Goal: Navigation & Orientation: Find specific page/section

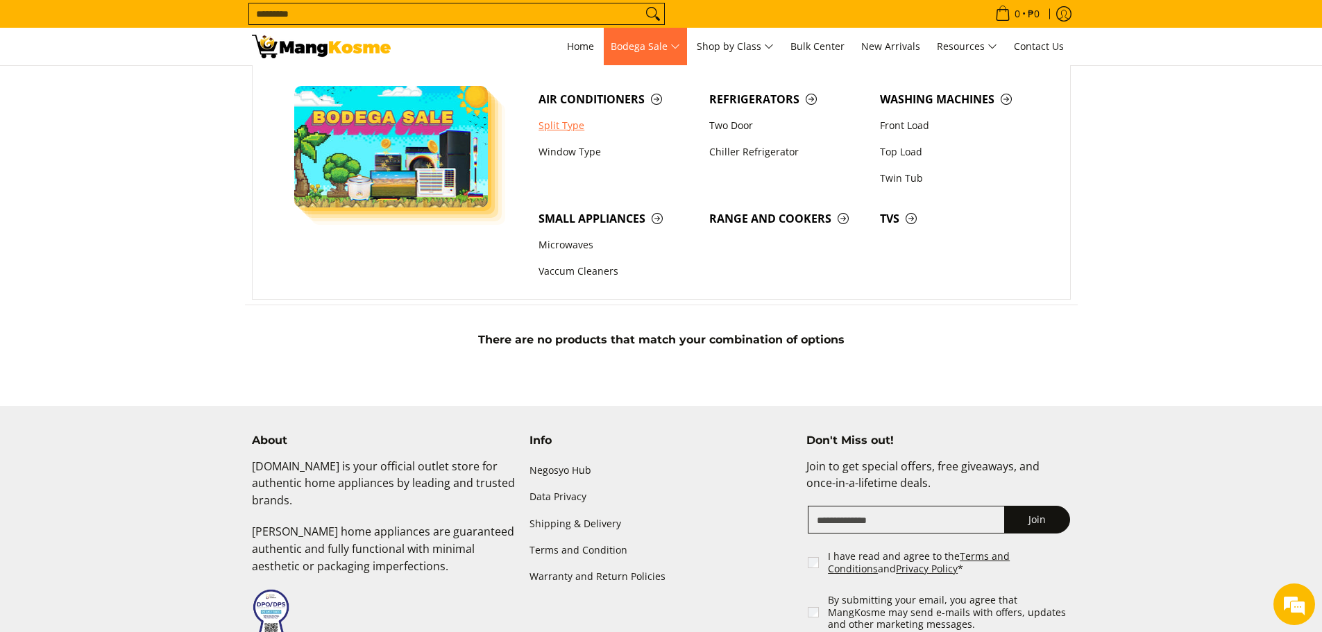
click at [570, 131] on link "Split Type" at bounding box center [617, 125] width 171 height 26
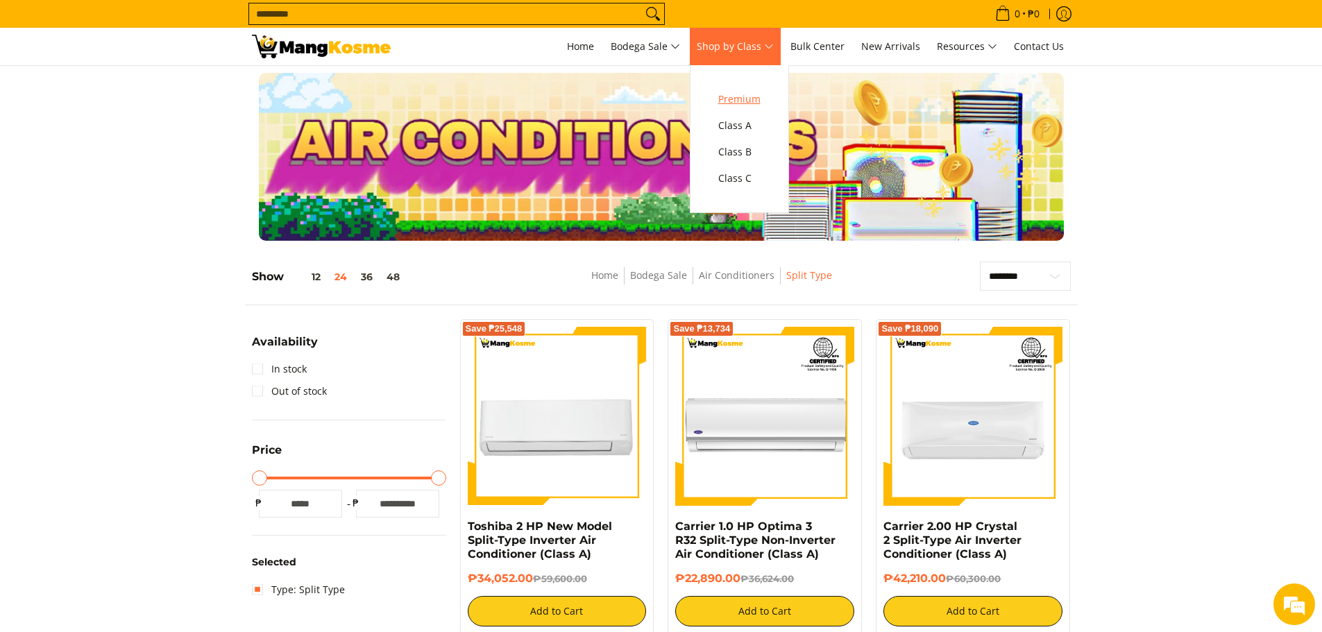
click at [748, 108] on link "Premium" at bounding box center [739, 99] width 56 height 26
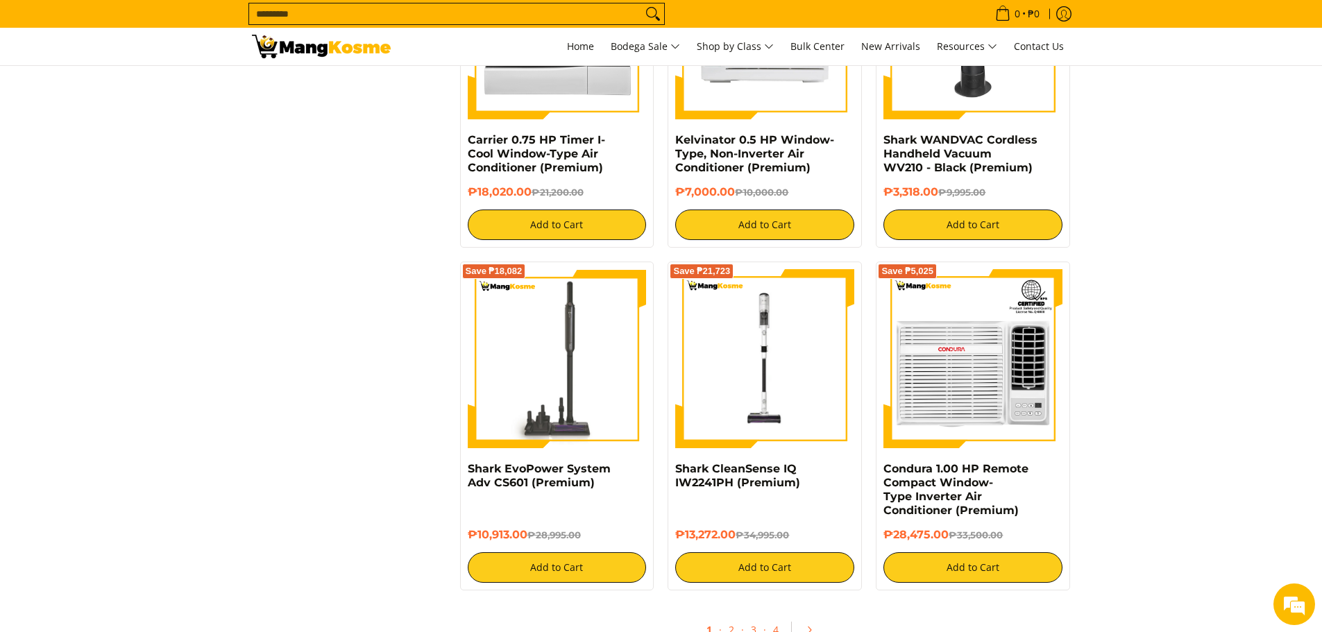
scroll to position [2429, 0]
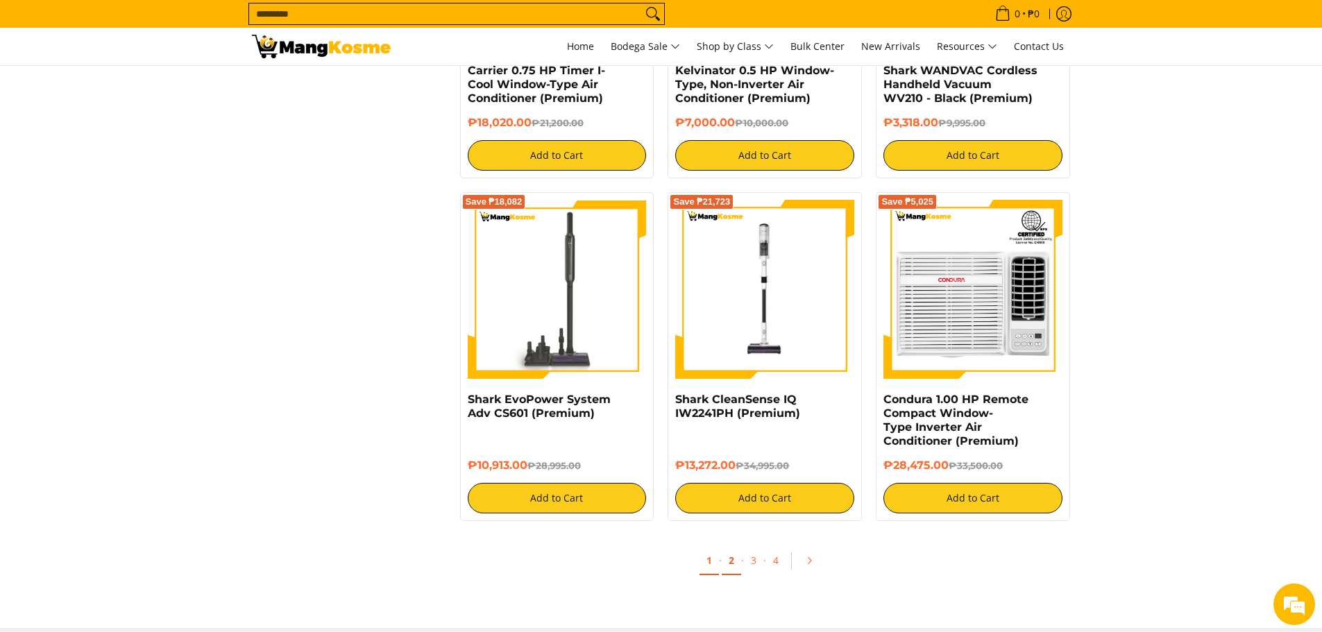
click at [726, 567] on link "2" at bounding box center [731, 561] width 19 height 28
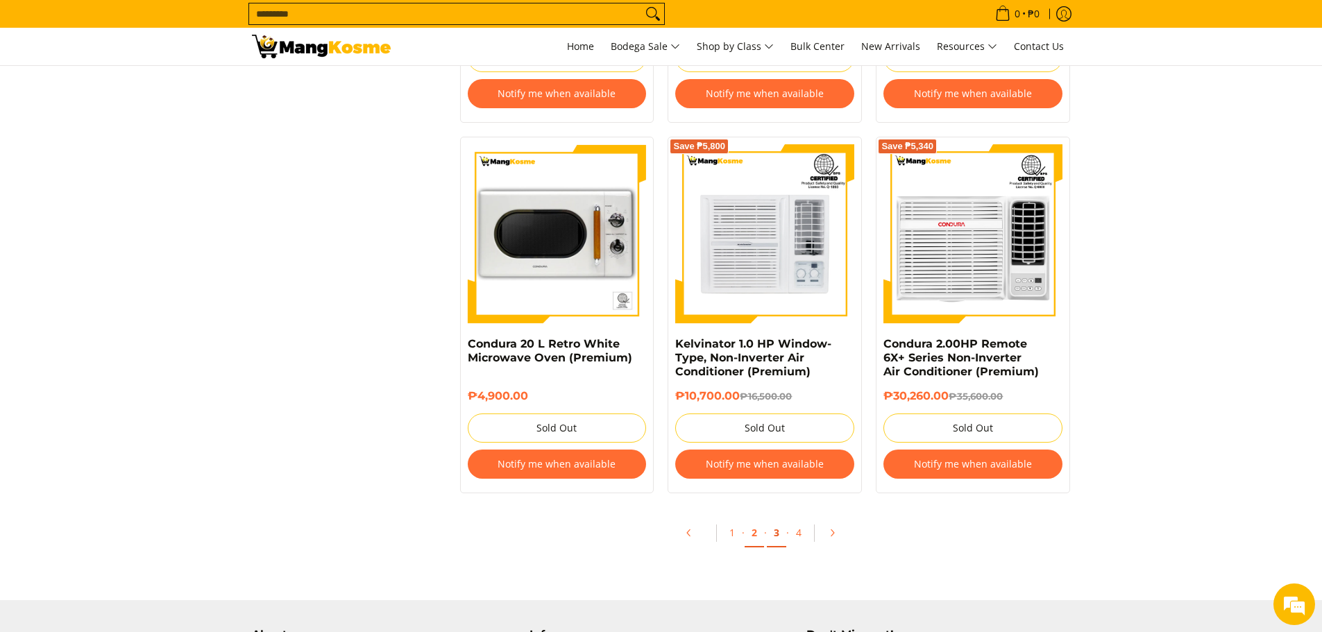
click at [775, 537] on link "3" at bounding box center [776, 533] width 19 height 28
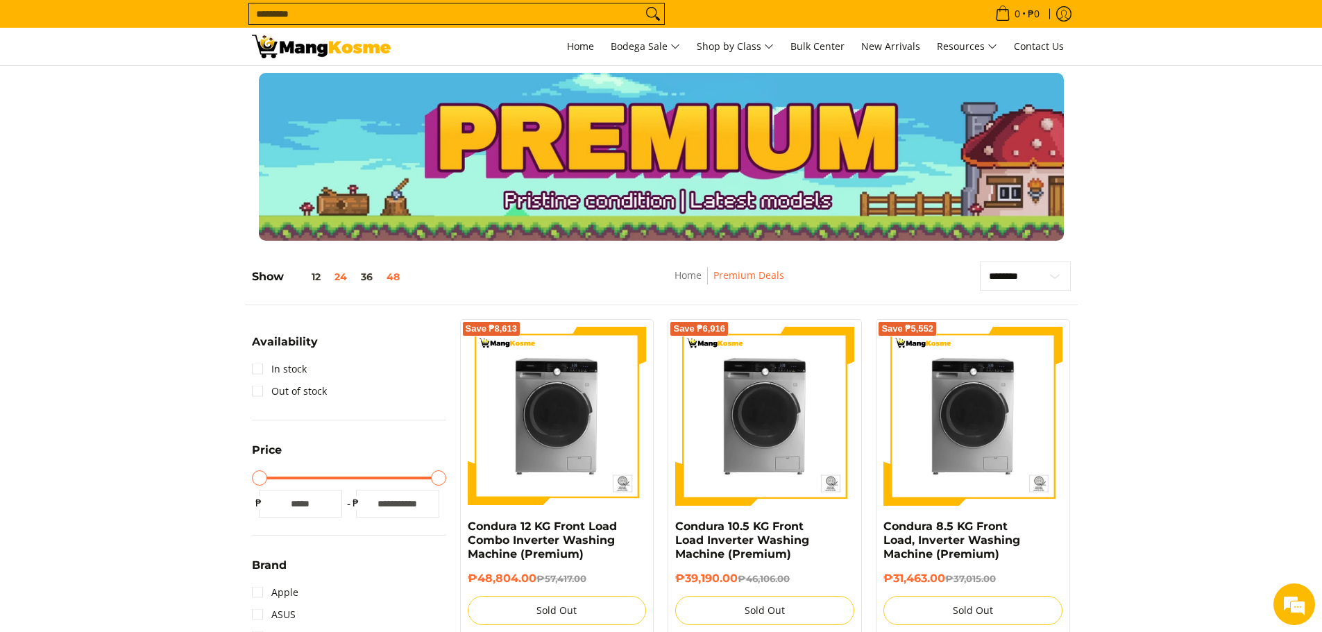
drag, startPoint x: 394, startPoint y: 278, endPoint x: 421, endPoint y: 277, distance: 27.1
click at [394, 277] on button "48" at bounding box center [393, 276] width 27 height 11
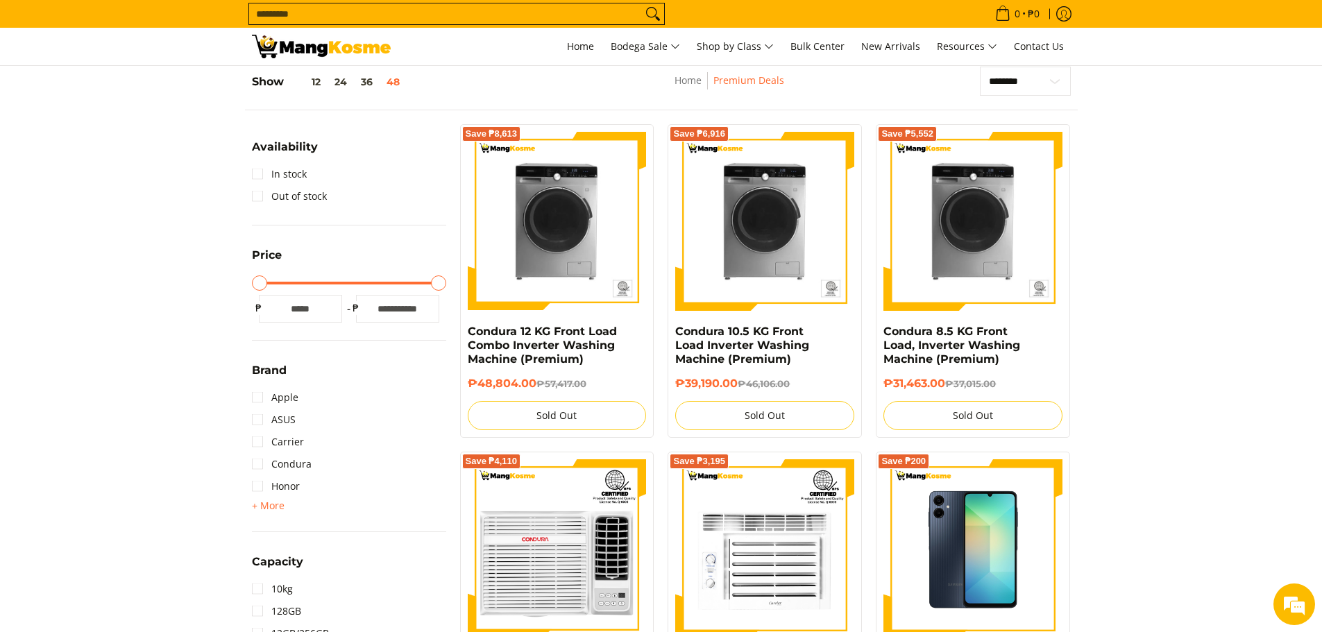
scroll to position [196, 0]
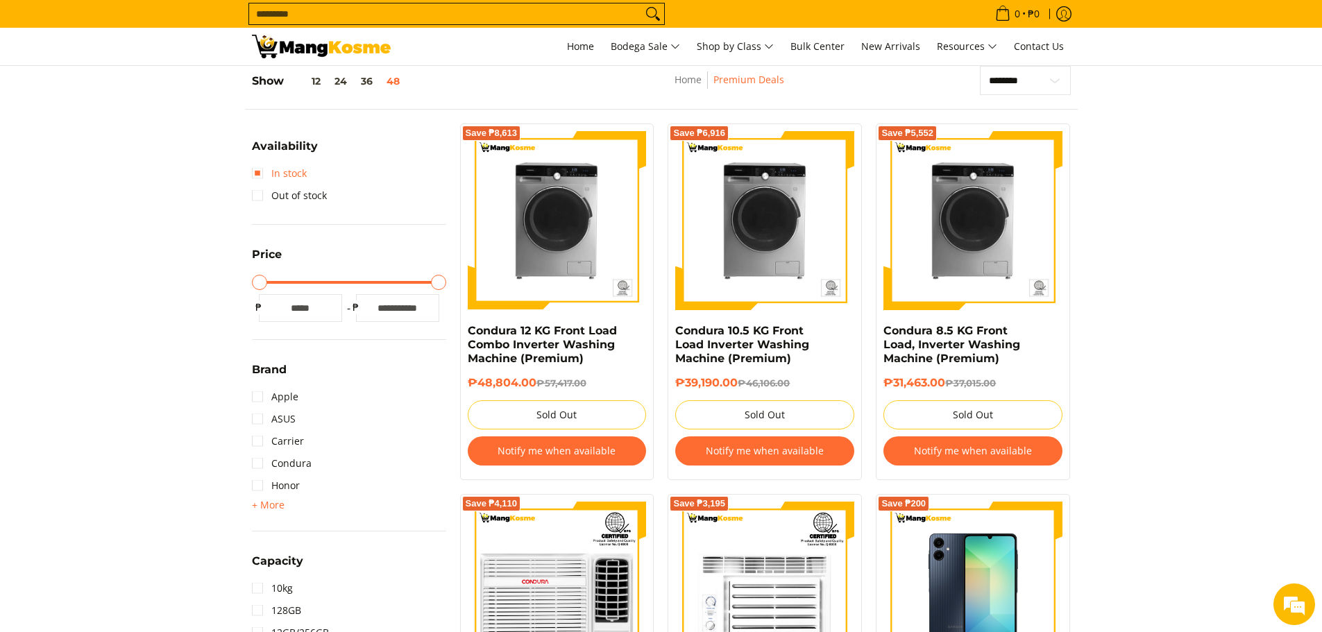
click at [255, 175] on link "In stock" at bounding box center [279, 173] width 55 height 22
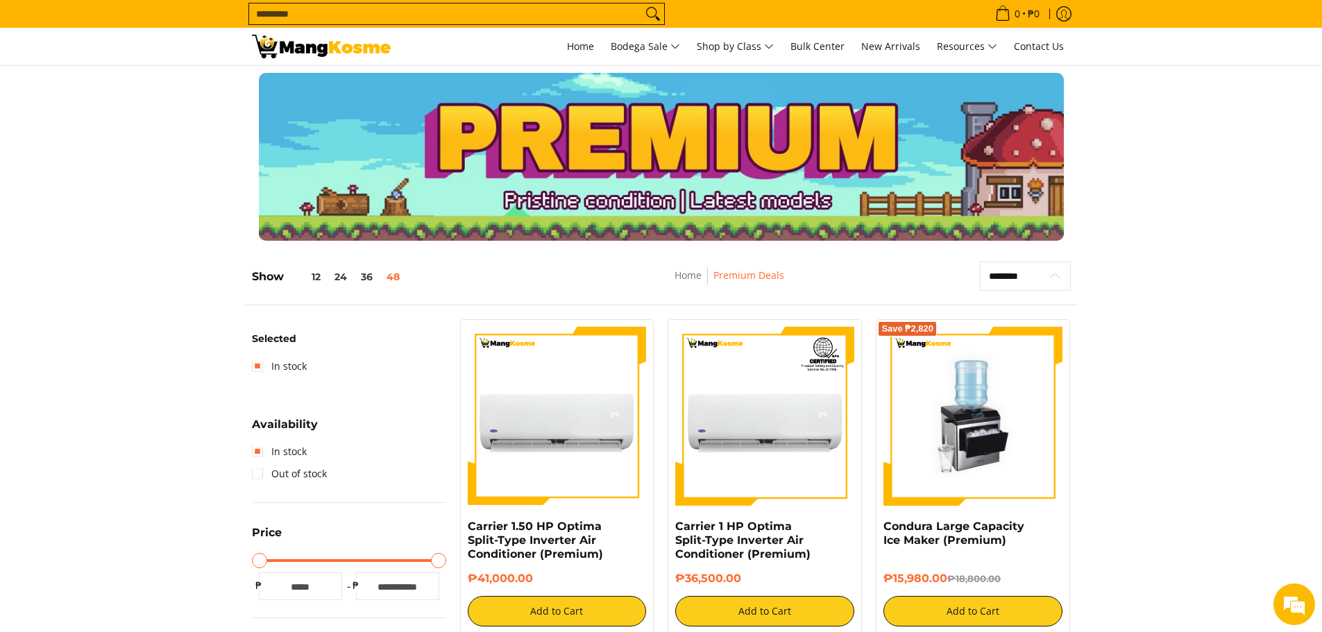
click at [1053, 283] on select "**********" at bounding box center [1025, 276] width 91 height 29
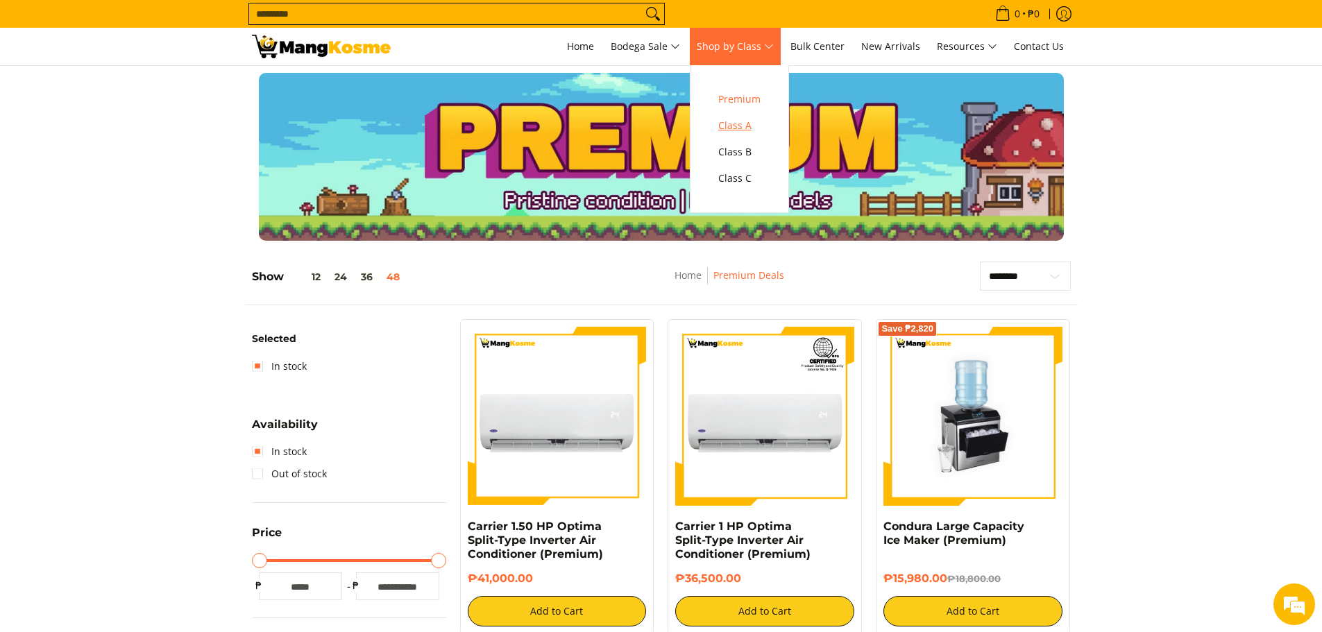
click at [757, 124] on span "Class A" at bounding box center [739, 125] width 42 height 17
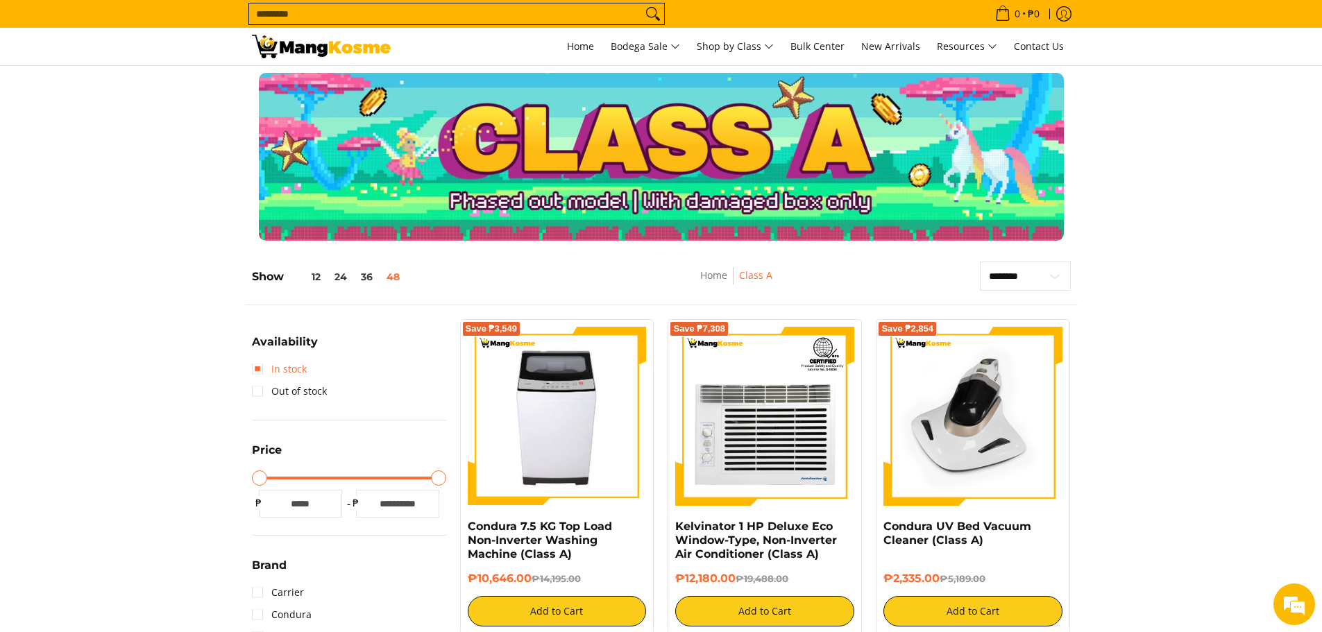
click at [259, 371] on link "In stock" at bounding box center [279, 369] width 55 height 22
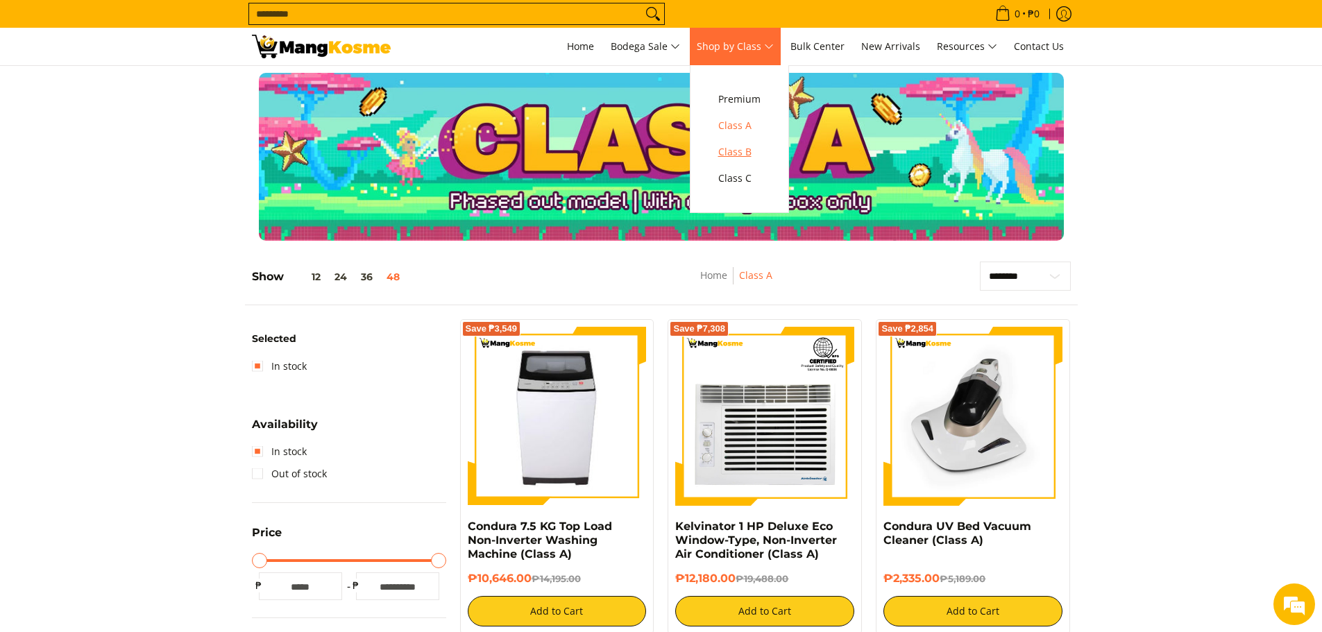
click at [755, 154] on span "Class B" at bounding box center [739, 152] width 42 height 17
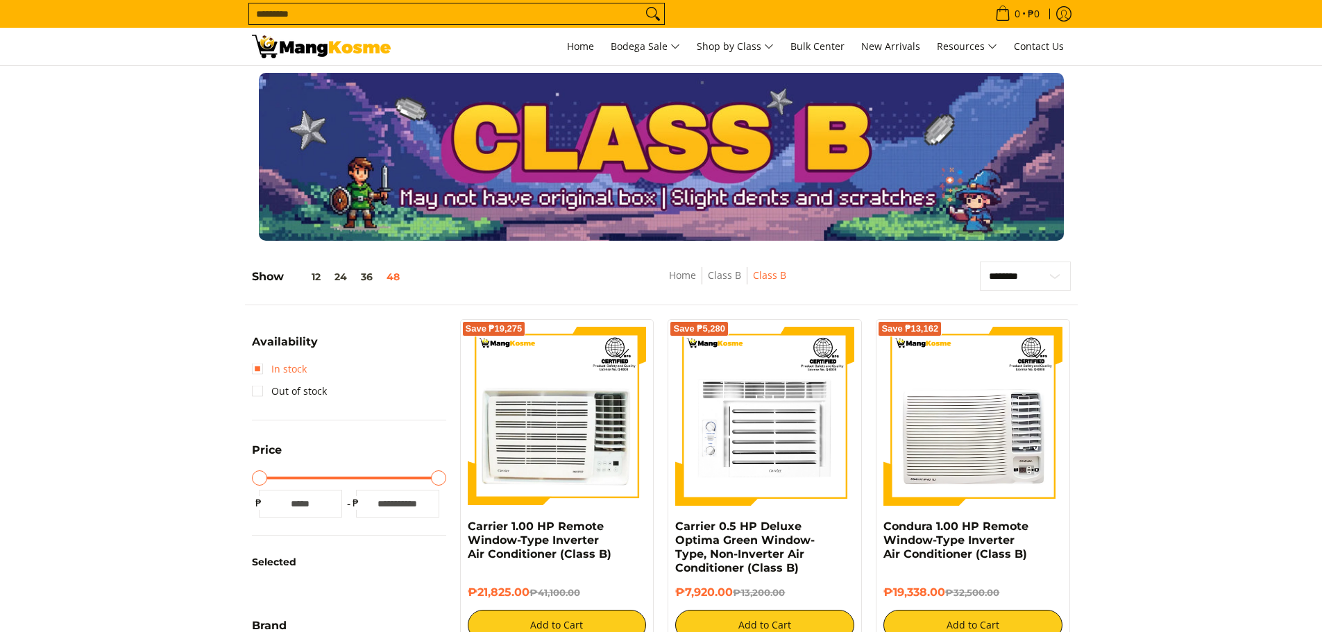
click at [268, 369] on link "In stock" at bounding box center [279, 369] width 55 height 22
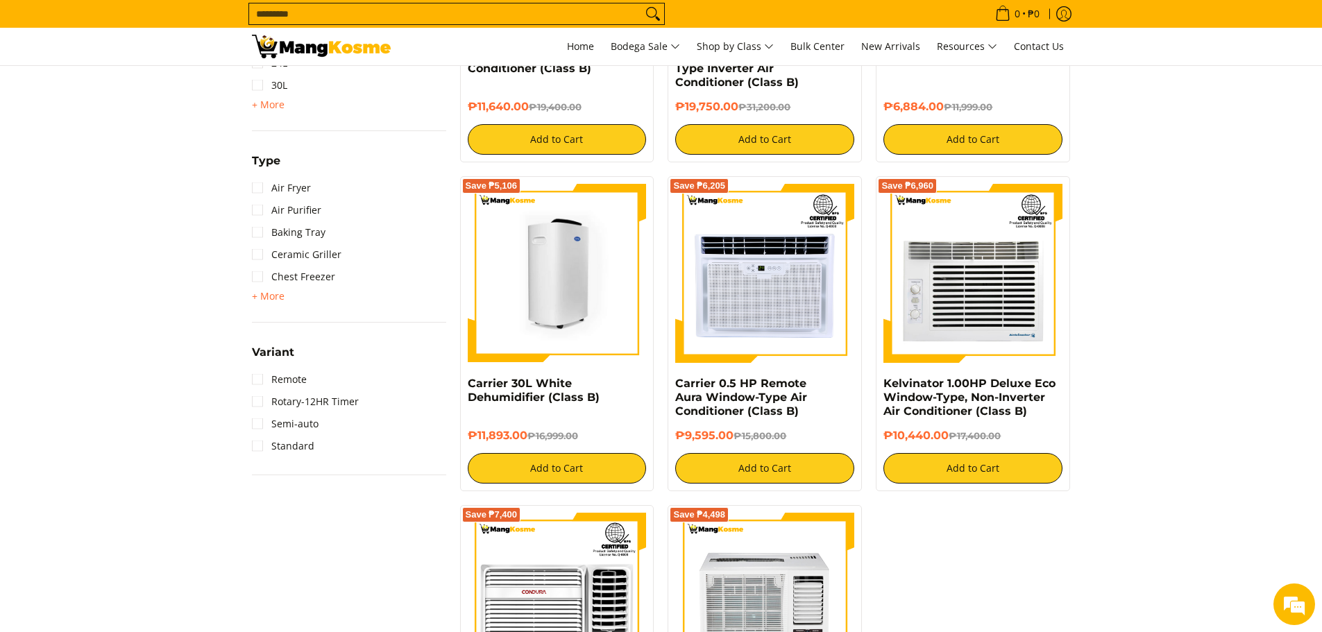
click at [584, 315] on img at bounding box center [557, 273] width 179 height 179
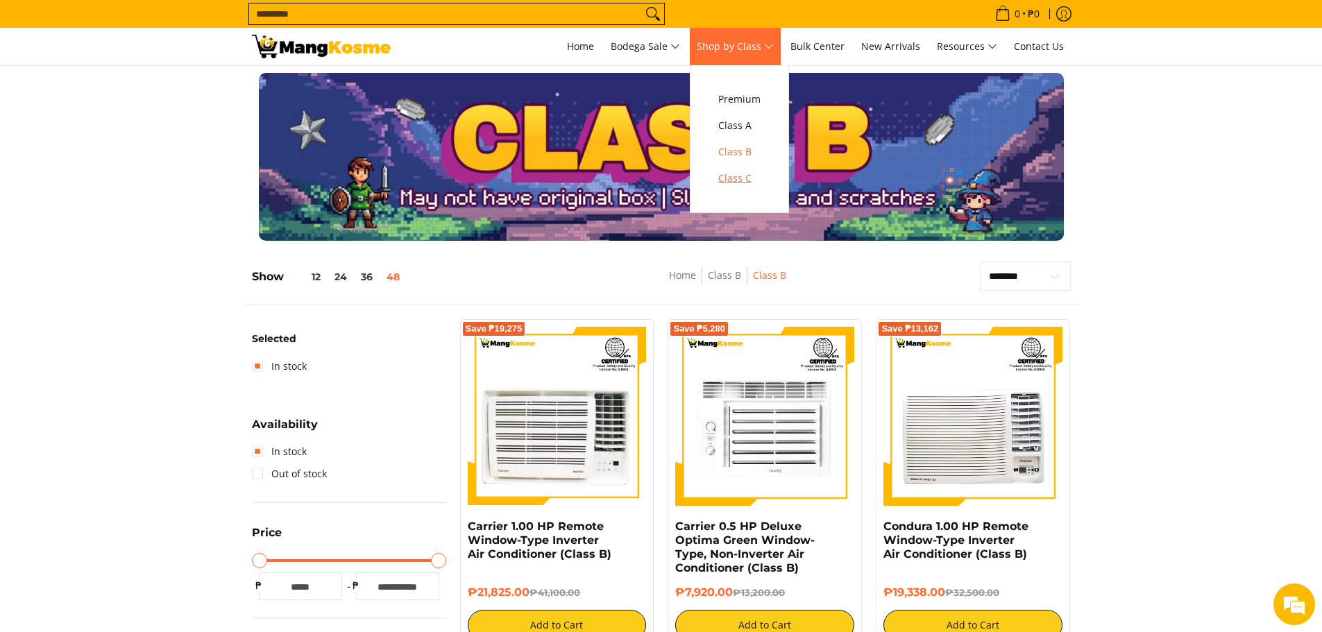
click at [748, 174] on span "Class C" at bounding box center [739, 178] width 42 height 17
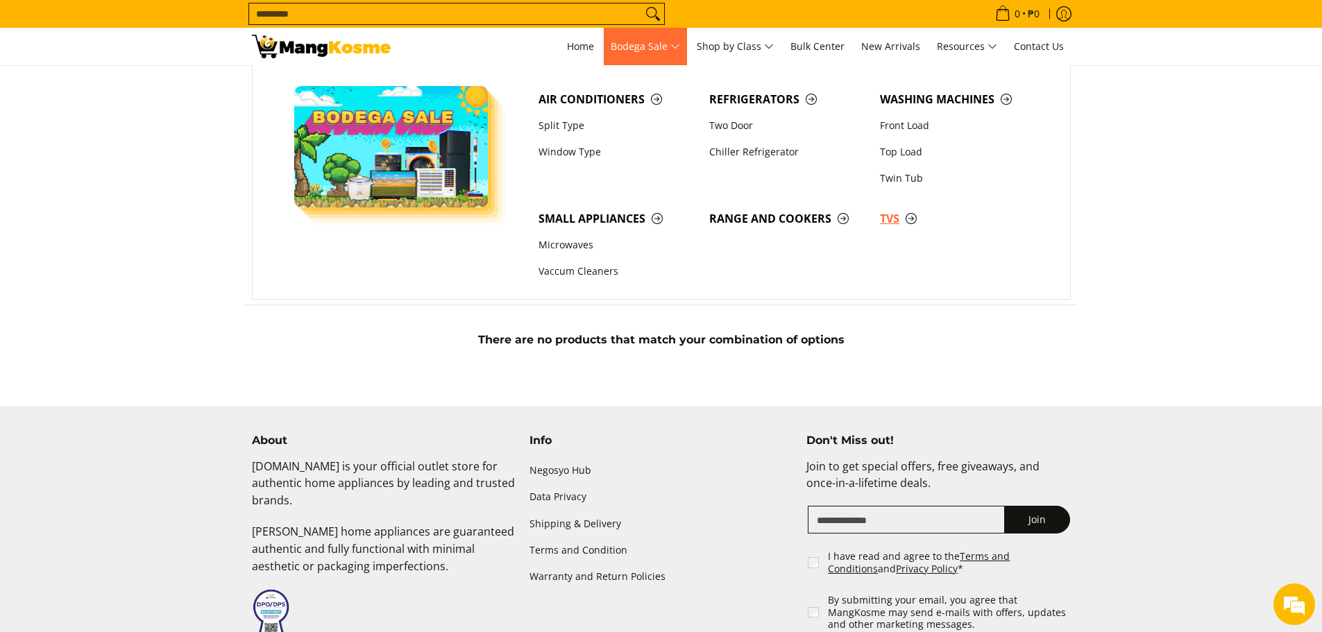
click at [905, 217] on span "TVs" at bounding box center [958, 218] width 157 height 17
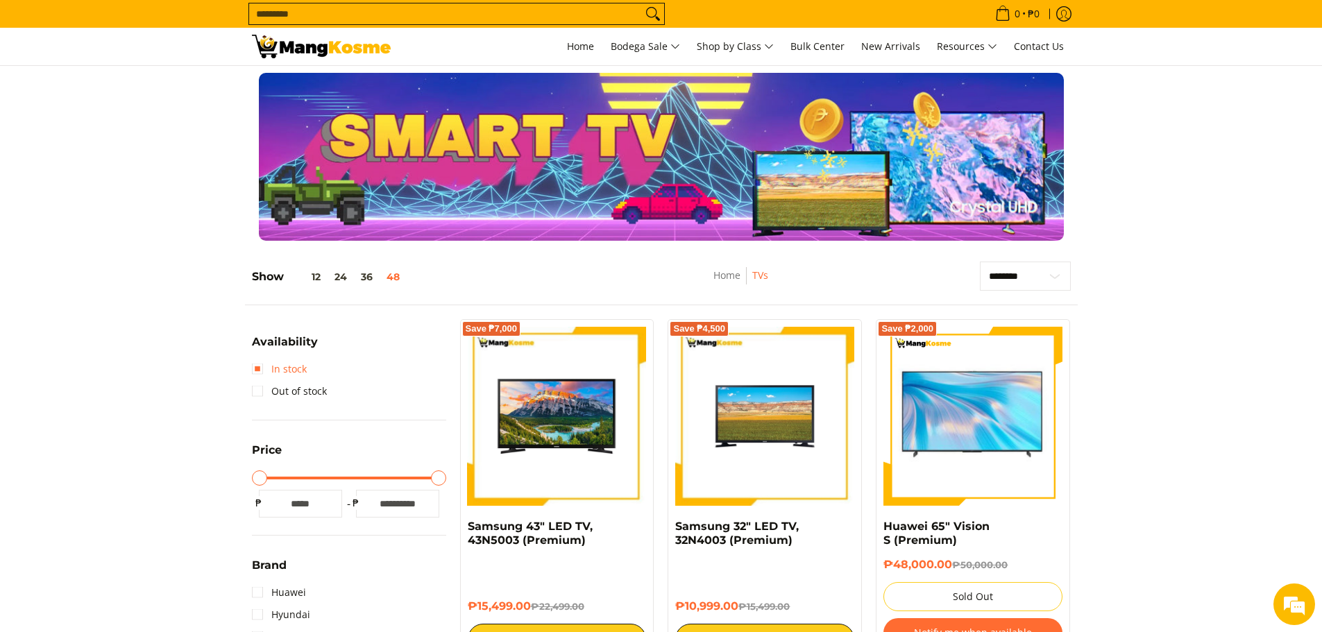
click at [280, 369] on link "In stock" at bounding box center [279, 369] width 55 height 22
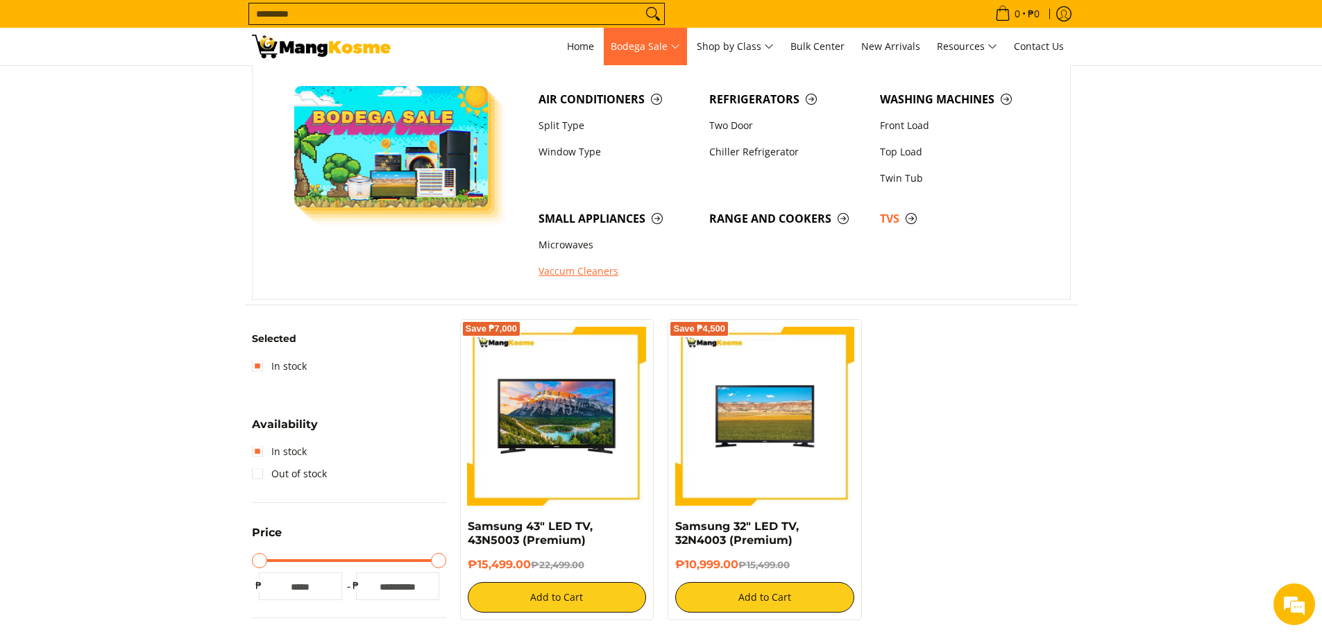
click at [573, 276] on link "Vaccum Cleaners" at bounding box center [617, 272] width 171 height 26
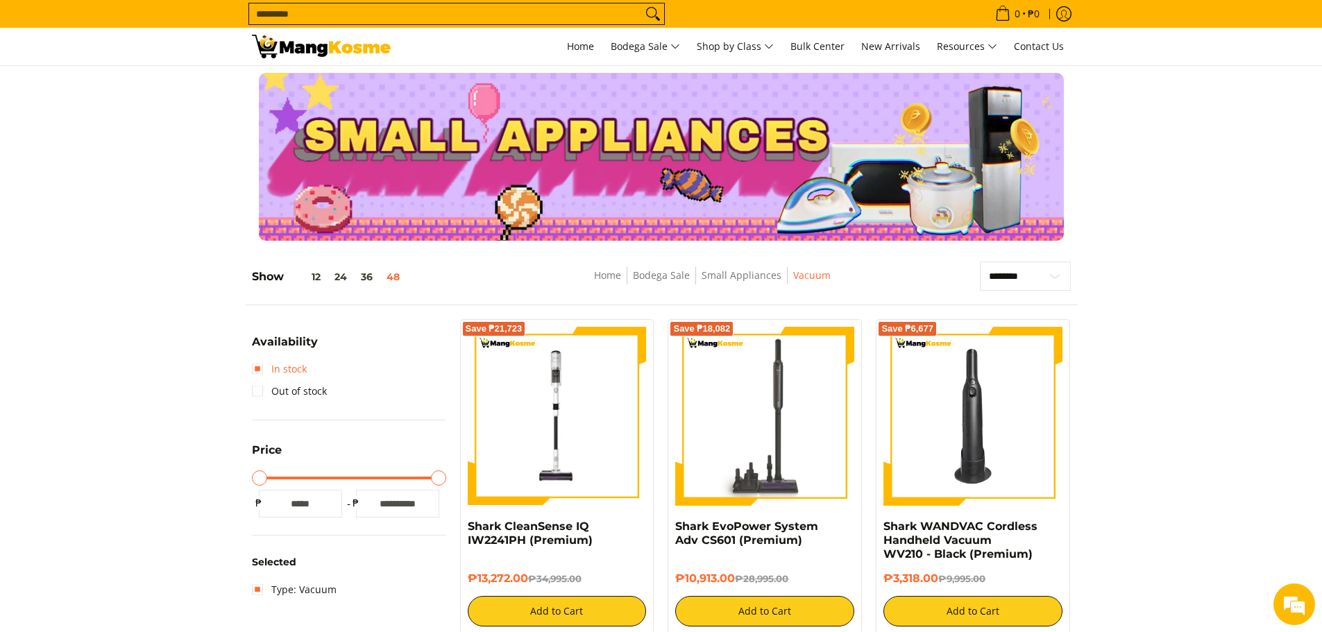
click at [254, 367] on link "In stock" at bounding box center [279, 369] width 55 height 22
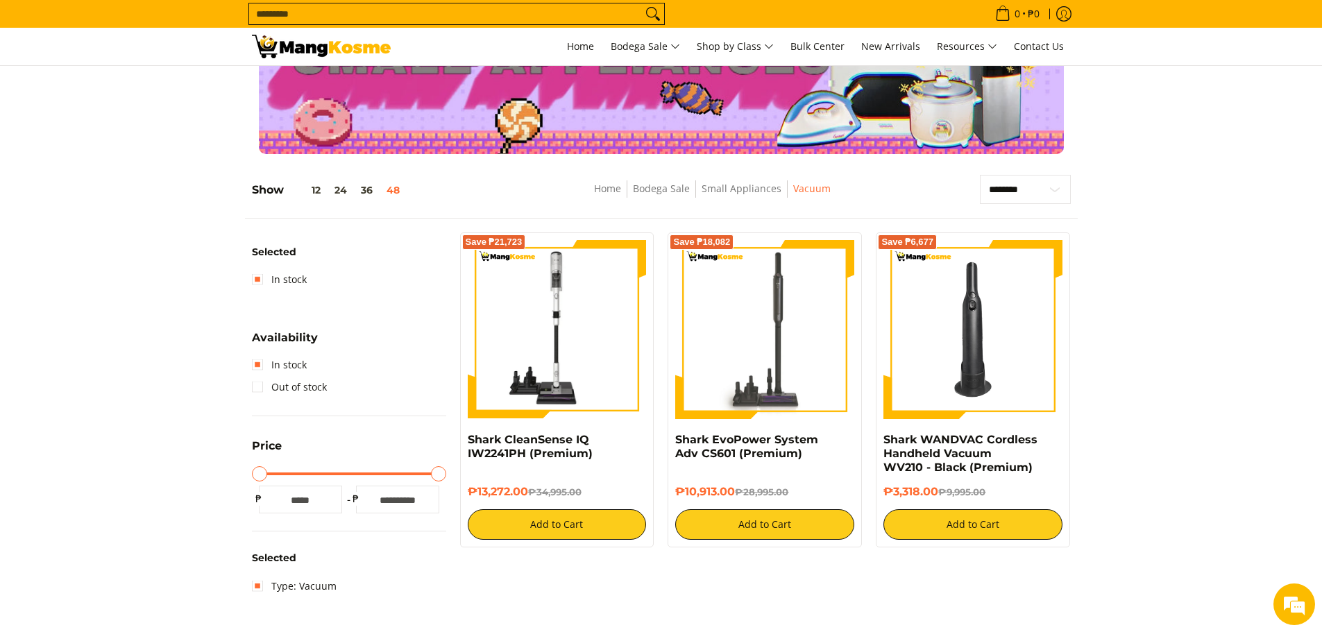
scroll to position [57, 0]
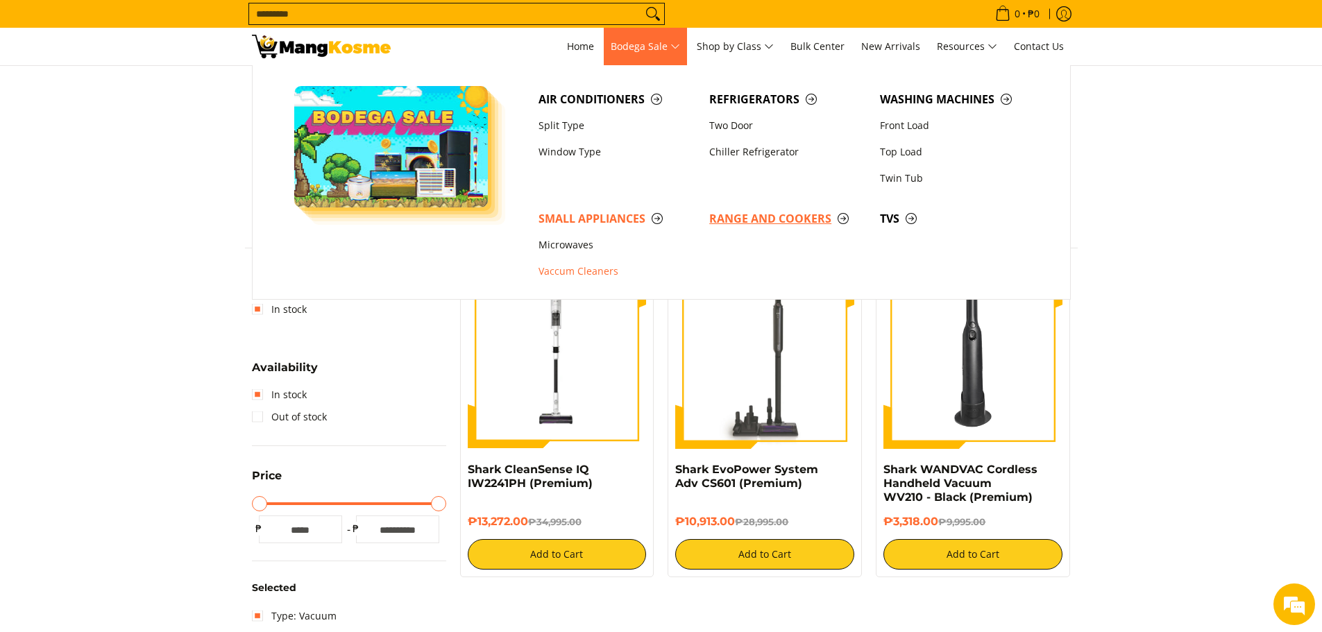
click at [820, 224] on span "Range and Cookers" at bounding box center [787, 218] width 157 height 17
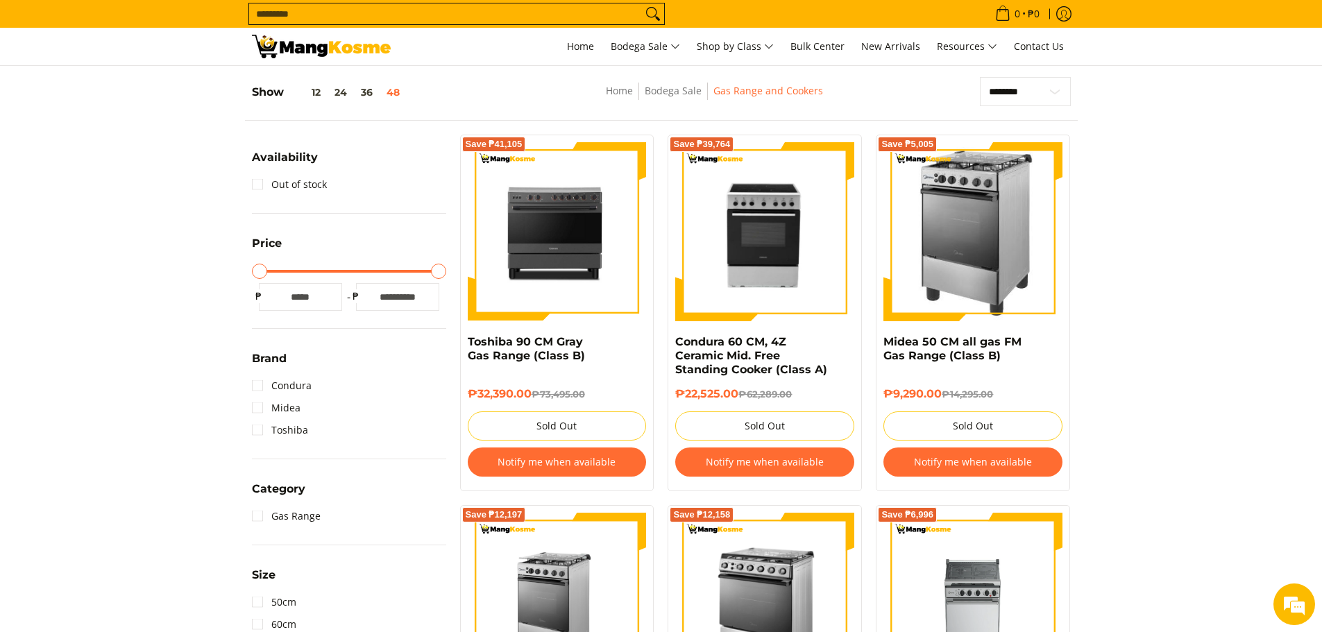
scroll to position [208, 0]
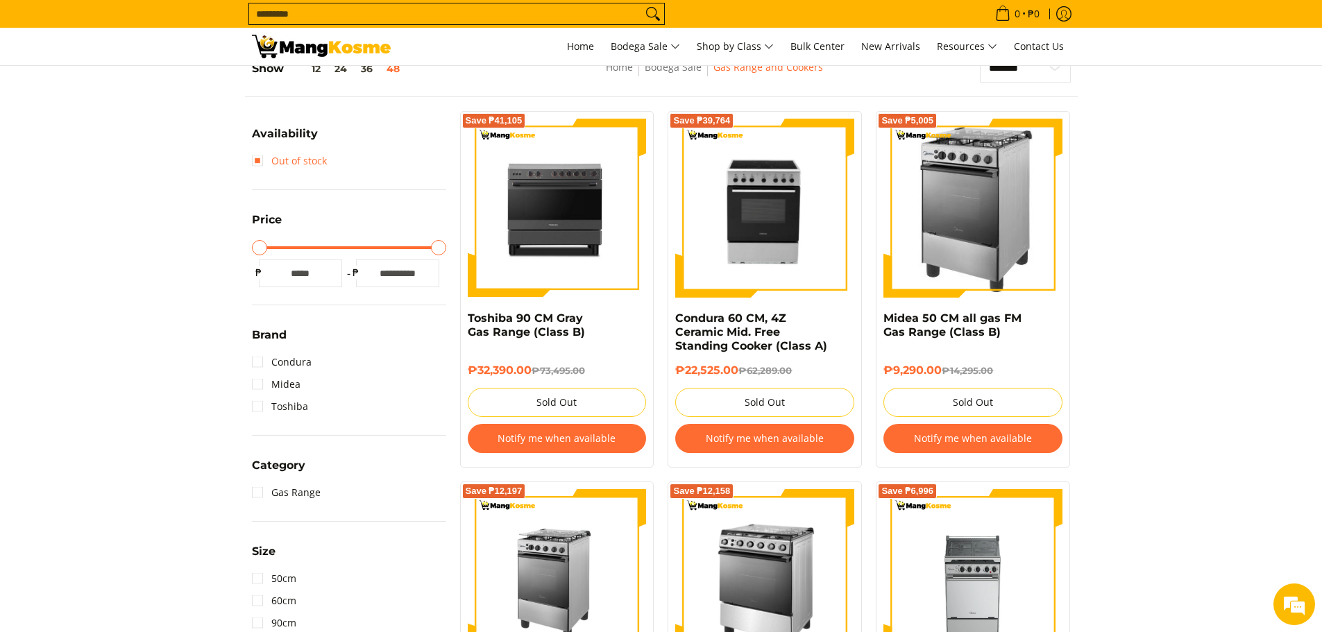
click at [279, 164] on link "Out of stock" at bounding box center [289, 161] width 75 height 22
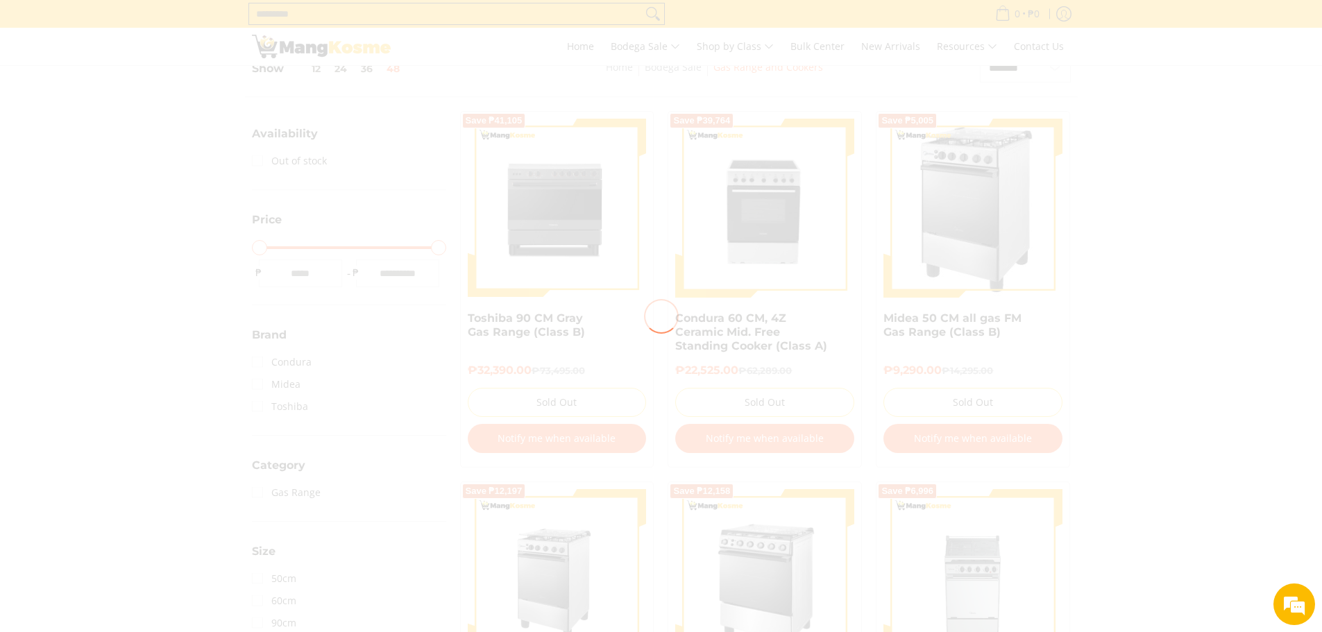
scroll to position [196, 0]
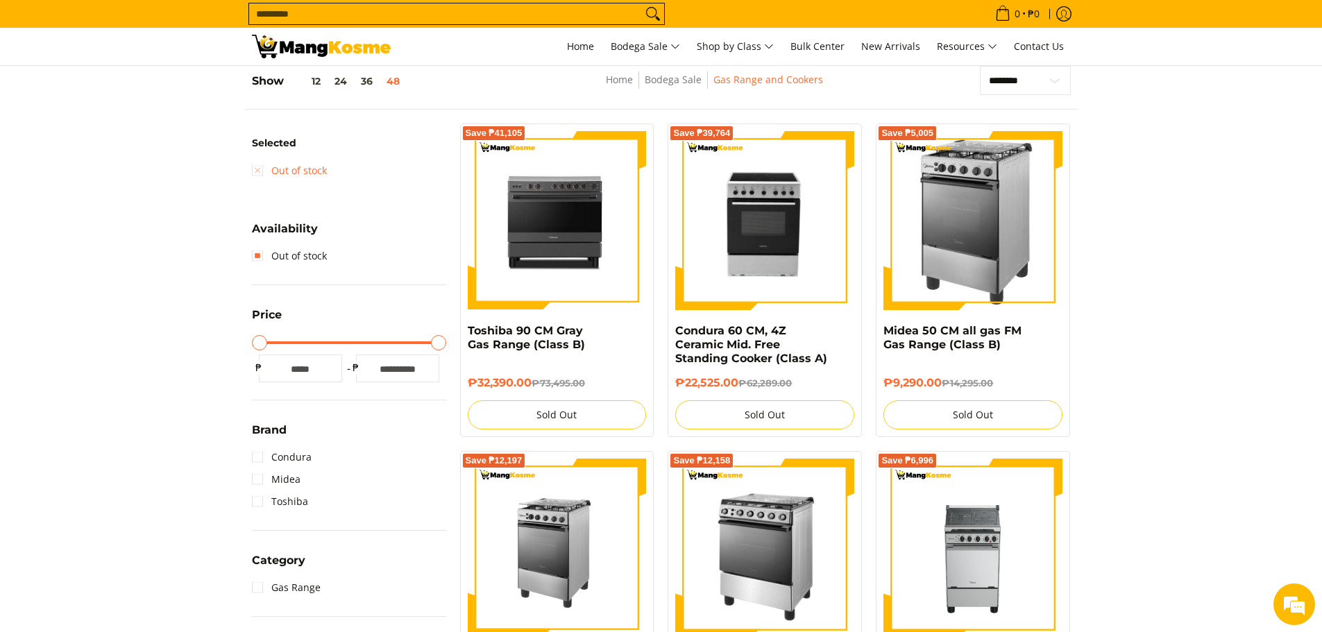
click at [279, 165] on link "Out of stock" at bounding box center [289, 171] width 75 height 22
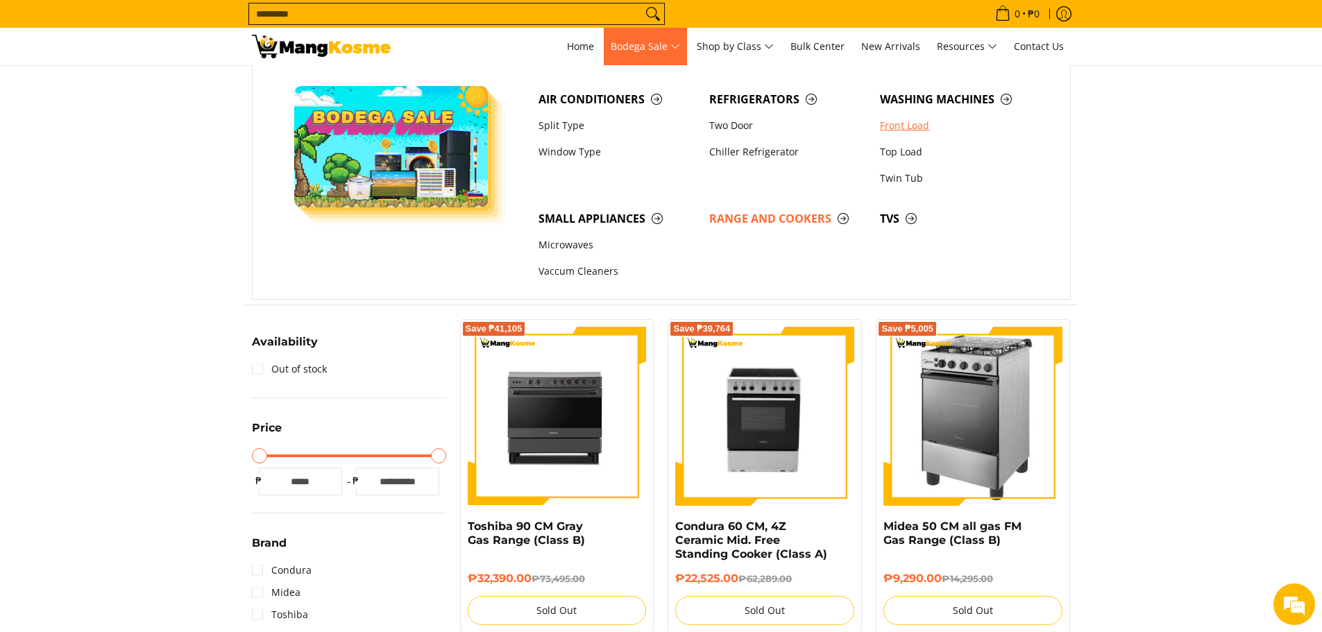
click at [918, 129] on link "Front Load" at bounding box center [958, 125] width 171 height 26
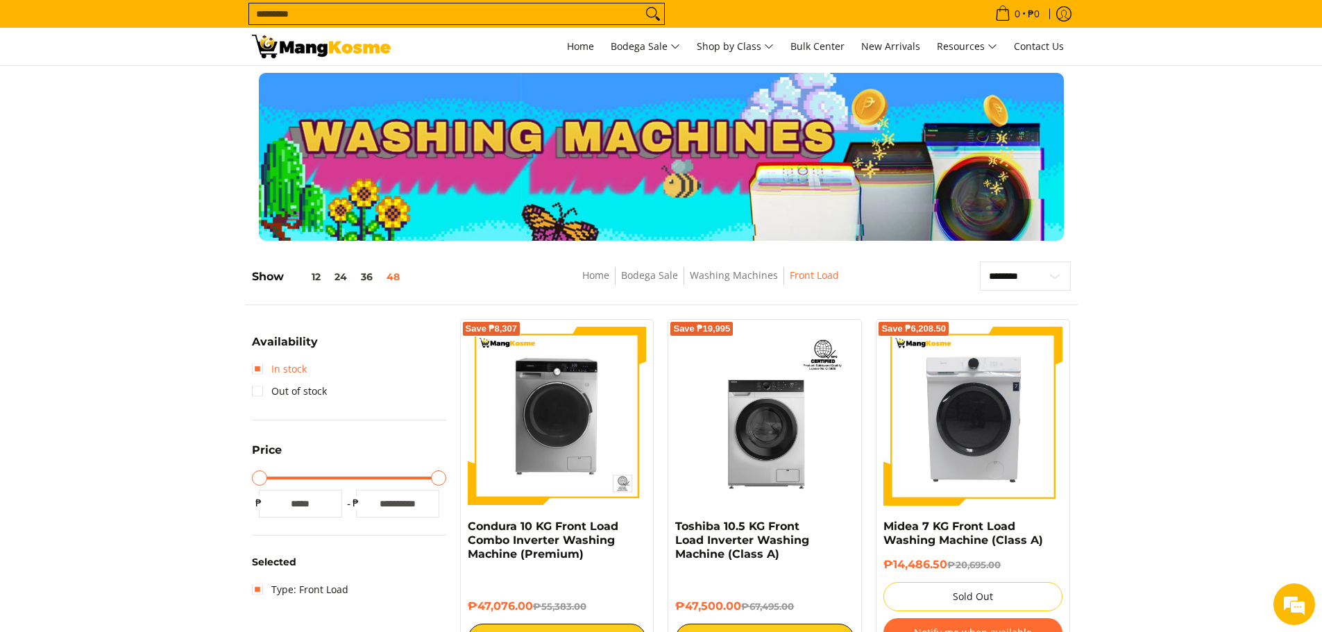
click at [283, 363] on link "In stock" at bounding box center [279, 369] width 55 height 22
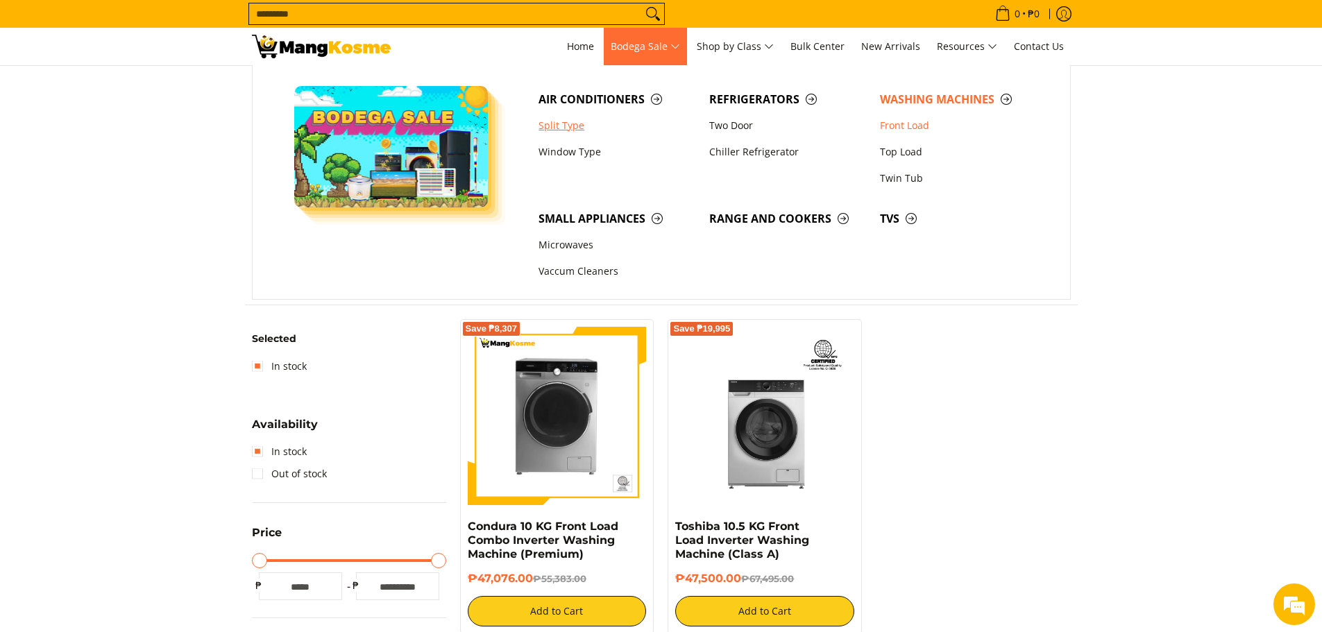
click at [577, 126] on link "Split Type" at bounding box center [617, 125] width 171 height 26
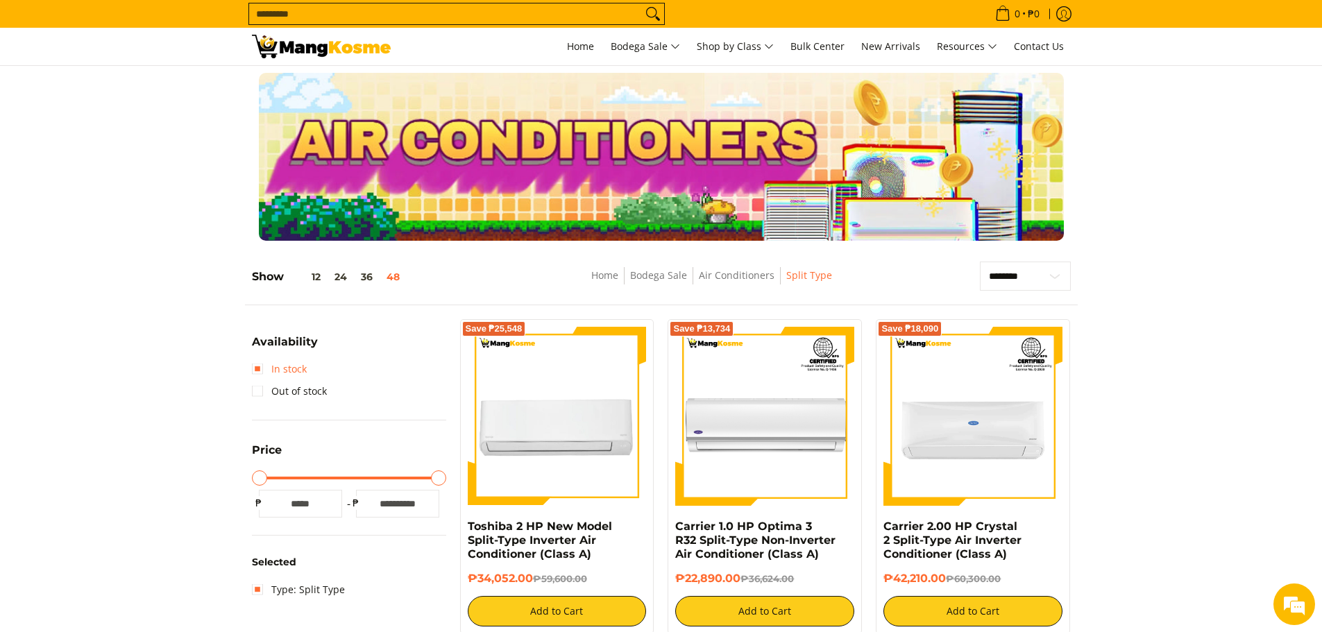
click at [262, 371] on link "In stock" at bounding box center [279, 369] width 55 height 22
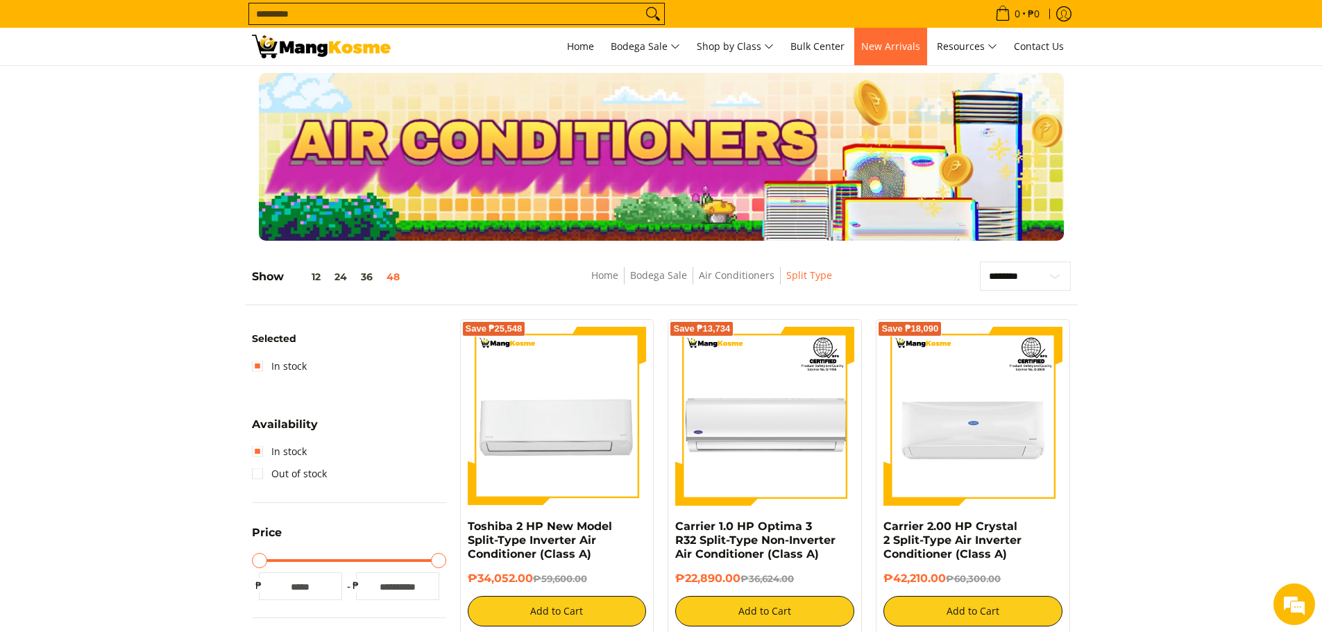
click at [883, 50] on span "New Arrivals" at bounding box center [890, 46] width 59 height 13
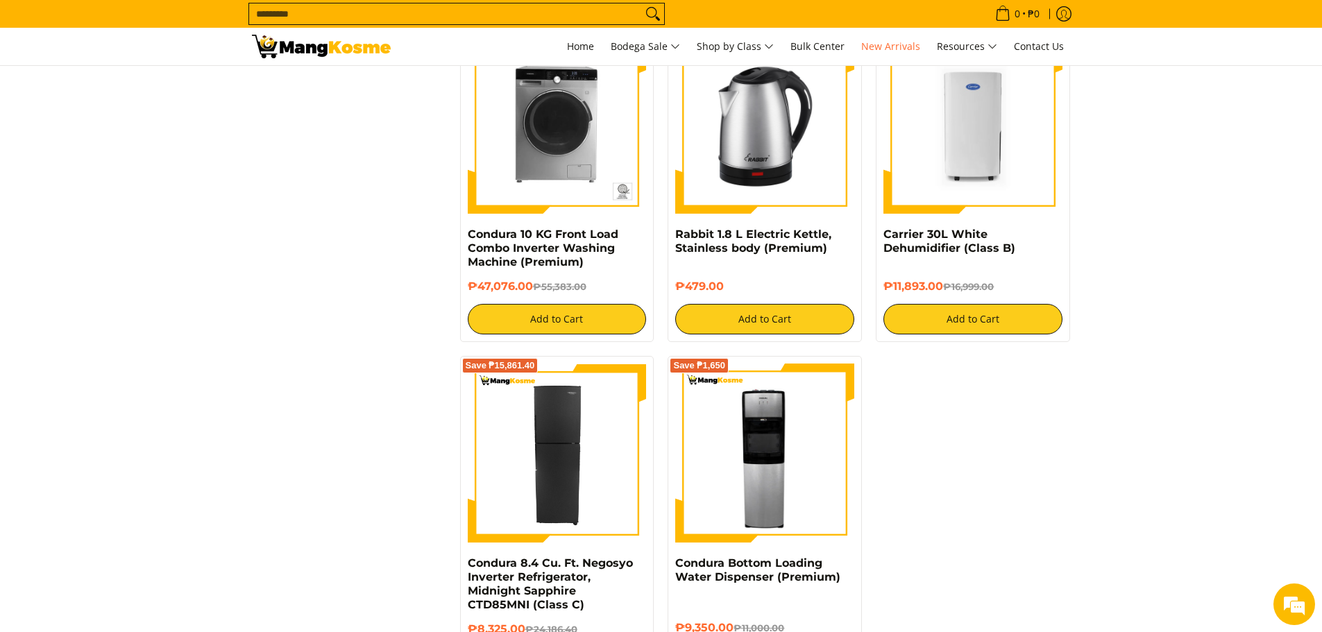
scroll to position [2291, 0]
